Goal: Transaction & Acquisition: Purchase product/service

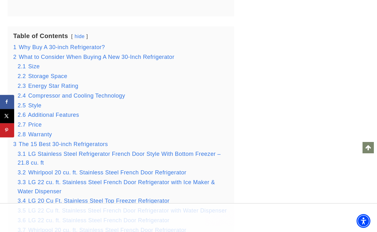
scroll to position [978, 0]
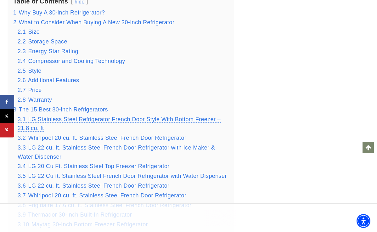
click at [58, 120] on span "LG Stainless Steel Refrigerator French Door Style With Bottom Freezer – 21.8 cu…" at bounding box center [119, 123] width 203 height 15
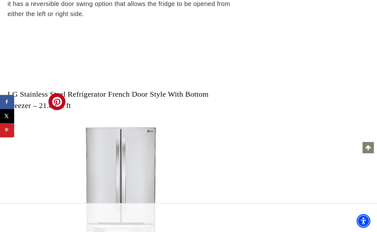
scroll to position [6220, 0]
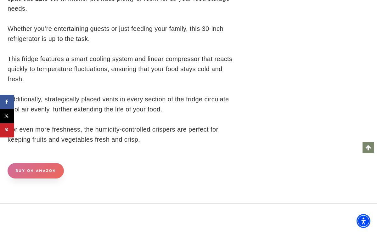
click at [38, 163] on link "BUY ON AMAZON" at bounding box center [36, 170] width 56 height 15
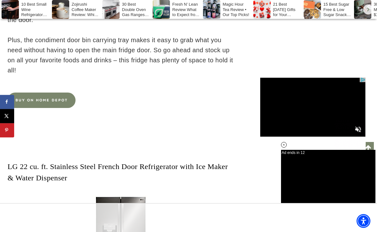
scroll to position [7226, 0]
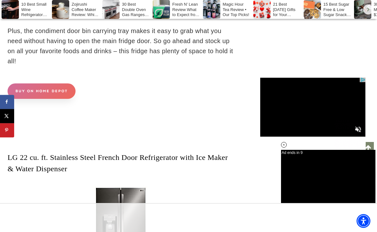
click at [46, 83] on link "BUY ON HOME DEPOT" at bounding box center [42, 90] width 68 height 15
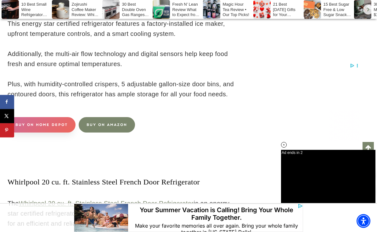
scroll to position [9301, 0]
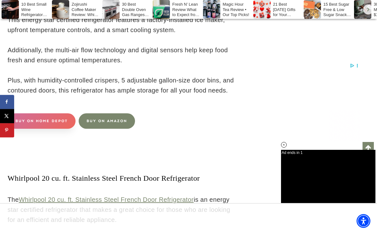
click at [48, 113] on link "BUY ON HOME DEPOT" at bounding box center [42, 120] width 68 height 15
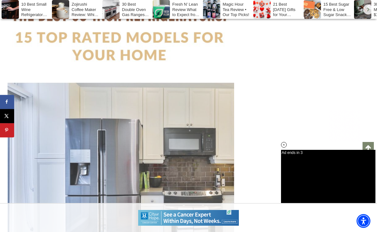
scroll to position [10875, 0]
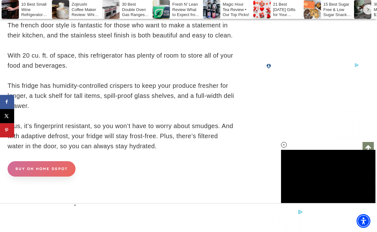
click at [53, 161] on link "BUY ON HOME DEPOT" at bounding box center [42, 168] width 68 height 15
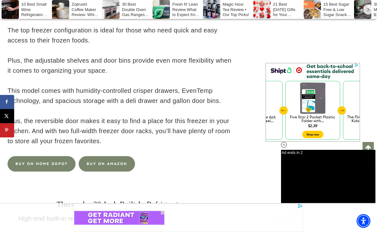
scroll to position [0, 0]
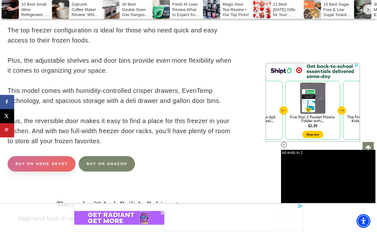
click at [60, 156] on link "BUY ON HOME DEPOT" at bounding box center [42, 163] width 68 height 15
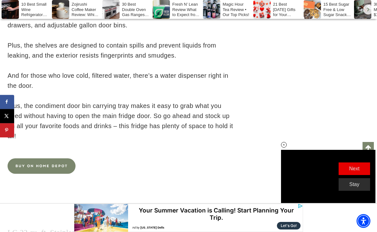
scroll to position [7157, 0]
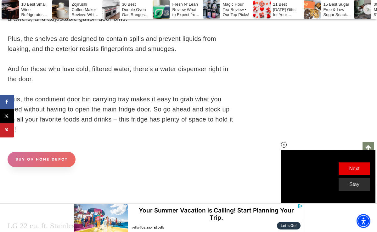
click at [47, 152] on link "BUY ON HOME DEPOT" at bounding box center [42, 159] width 68 height 15
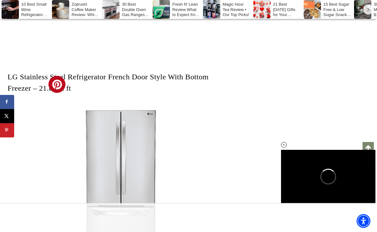
scroll to position [5926, 0]
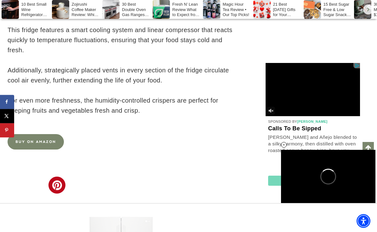
scroll to position [6239, 0]
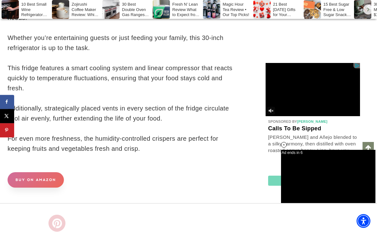
click at [33, 172] on link "BUY ON AMAZON" at bounding box center [36, 179] width 56 height 15
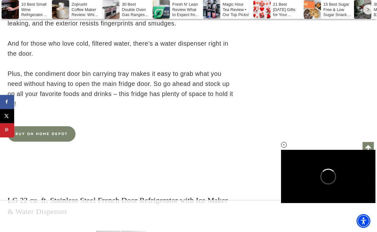
scroll to position [7202, 0]
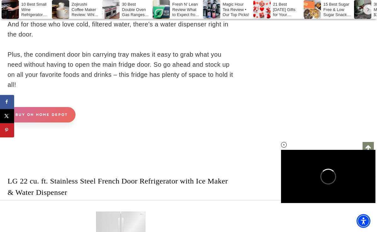
click at [53, 107] on link "BUY ON HOME DEPOT" at bounding box center [42, 114] width 68 height 15
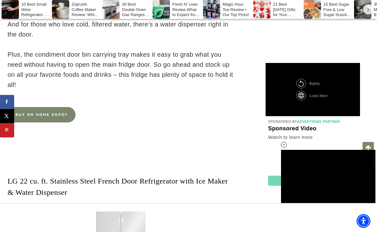
scroll to position [0, 0]
